Goal: Communication & Community: Answer question/provide support

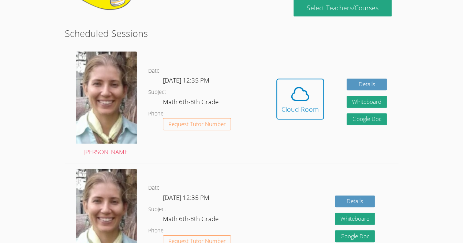
scroll to position [116, 0]
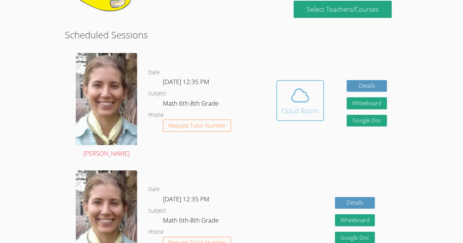
click at [302, 111] on div "Cloud Room" at bounding box center [299, 111] width 37 height 10
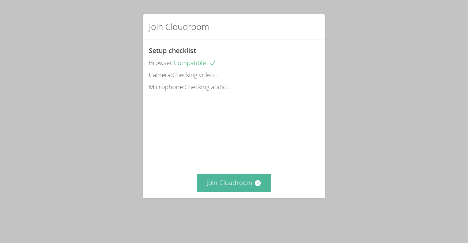
click at [251, 192] on button "Join Cloudroom" at bounding box center [234, 183] width 75 height 18
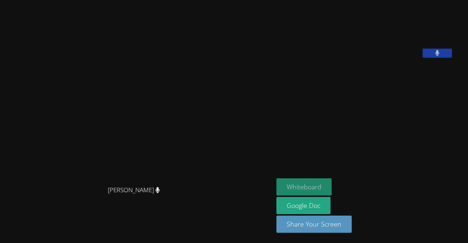
click at [277, 182] on button "Whiteboard" at bounding box center [304, 187] width 55 height 17
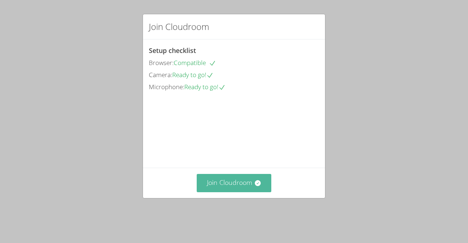
click at [224, 192] on button "Join Cloudroom" at bounding box center [234, 183] width 75 height 18
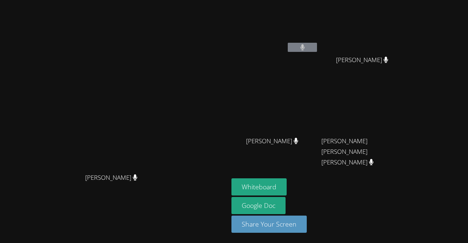
click at [303, 45] on icon at bounding box center [302, 47] width 5 height 6
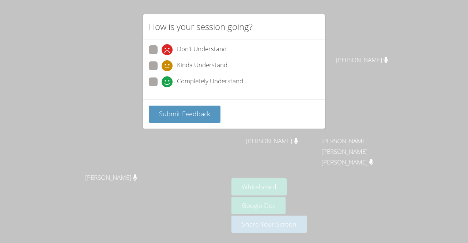
click at [234, 86] on span "Completely Understand" at bounding box center [210, 81] width 66 height 11
click at [168, 84] on input "Completely Understand" at bounding box center [165, 81] width 6 height 6
radio input "true"
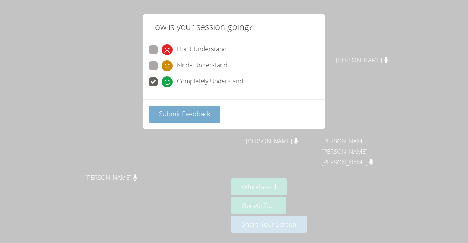
click at [204, 113] on span "Submit Feedback" at bounding box center [184, 113] width 51 height 9
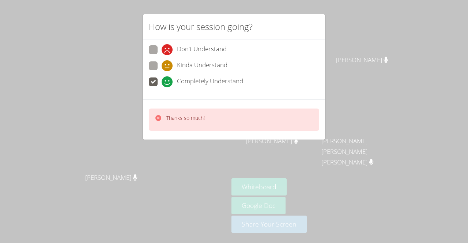
click at [228, 118] on div "Thanks so much!" at bounding box center [234, 120] width 171 height 22
click at [203, 53] on span "Don't Understand" at bounding box center [202, 49] width 50 height 11
click at [168, 52] on input "Don't Understand" at bounding box center [165, 48] width 6 height 6
radio input "true"
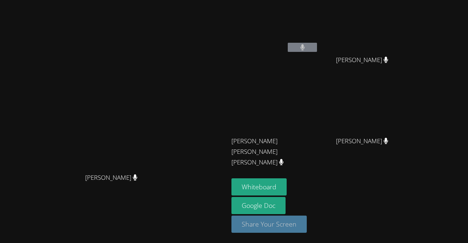
click at [281, 225] on button "Share Your Screen" at bounding box center [269, 224] width 75 height 17
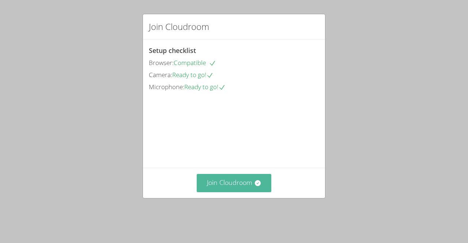
click at [240, 192] on button "Join Cloudroom" at bounding box center [234, 183] width 75 height 18
